Goal: Find specific page/section: Find specific page/section

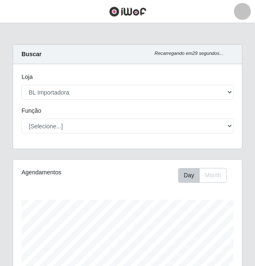
select select "259"
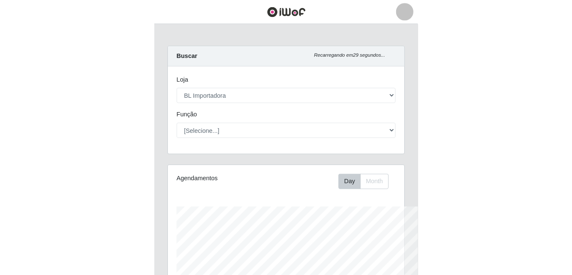
scroll to position [175, 461]
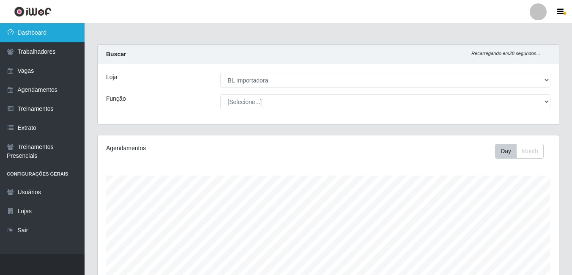
click at [14, 37] on link "Dashboard" at bounding box center [42, 32] width 85 height 19
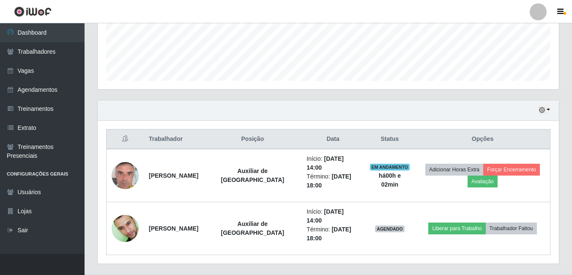
scroll to position [224, 0]
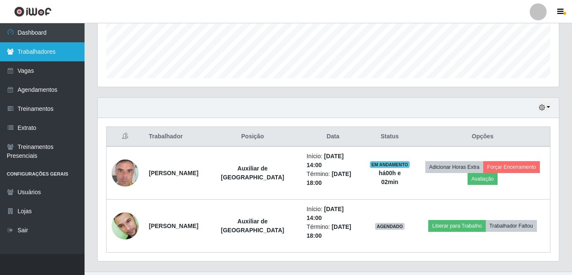
click at [57, 49] on link "Trabalhadores" at bounding box center [42, 51] width 85 height 19
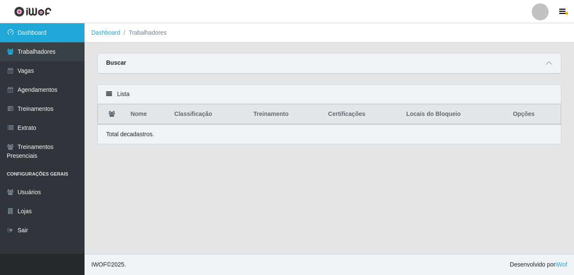
click at [39, 33] on link "Dashboard" at bounding box center [42, 32] width 85 height 19
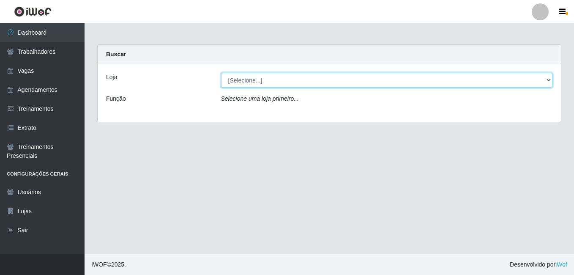
click at [239, 78] on select "[Selecione...] BL Importadora" at bounding box center [387, 80] width 332 height 15
click at [221, 73] on select "[Selecione...] BL Importadora" at bounding box center [387, 80] width 332 height 15
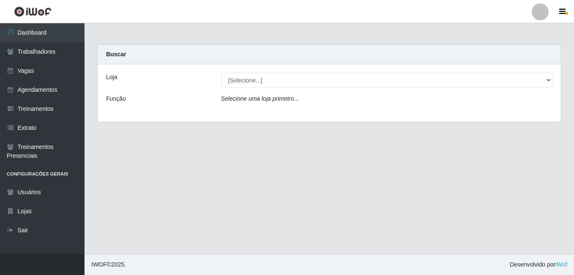
click at [242, 104] on div "Selecione uma loja primeiro..." at bounding box center [387, 100] width 345 height 12
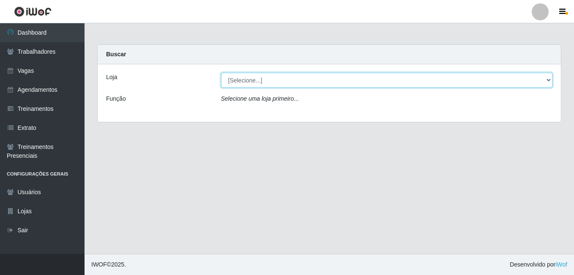
click at [242, 82] on select "[Selecione...] BL Importadora" at bounding box center [387, 80] width 332 height 15
select select "259"
click at [221, 73] on select "[Selecione...] BL Importadora" at bounding box center [387, 80] width 332 height 15
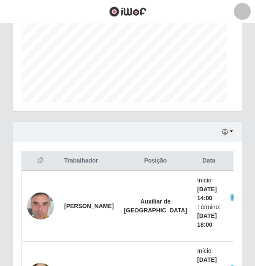
scroll to position [175, 229]
